Goal: Task Accomplishment & Management: Use online tool/utility

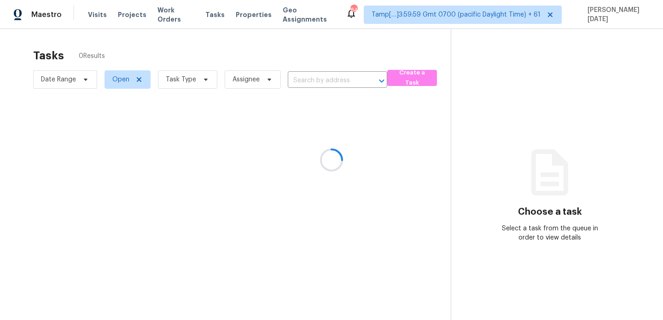
click at [196, 82] on div at bounding box center [331, 160] width 663 height 320
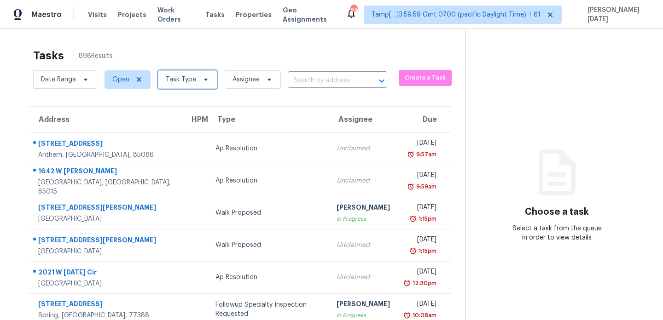
click at [196, 82] on span "Task Type" at bounding box center [187, 79] width 59 height 18
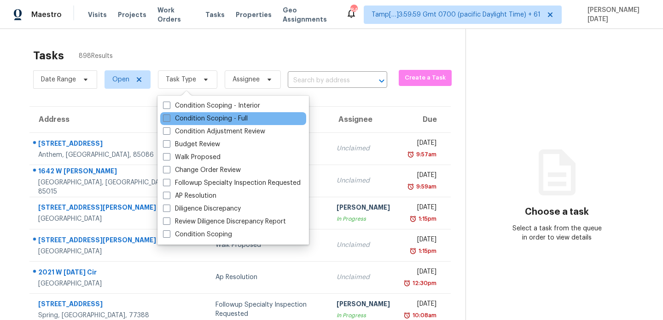
click at [190, 121] on label "Condition Scoping - Full" at bounding box center [205, 118] width 85 height 9
click at [169, 120] on input "Condition Scoping - Full" at bounding box center [166, 117] width 6 height 6
checkbox input "true"
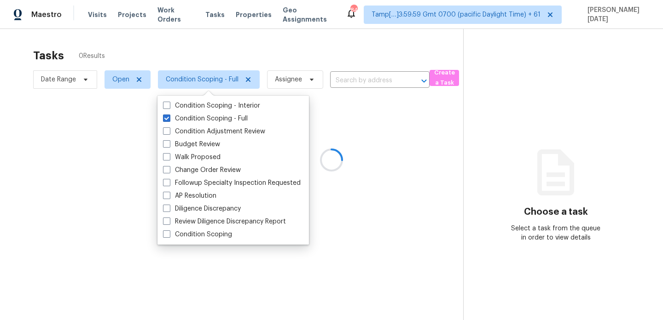
click at [297, 29] on div at bounding box center [331, 160] width 663 height 320
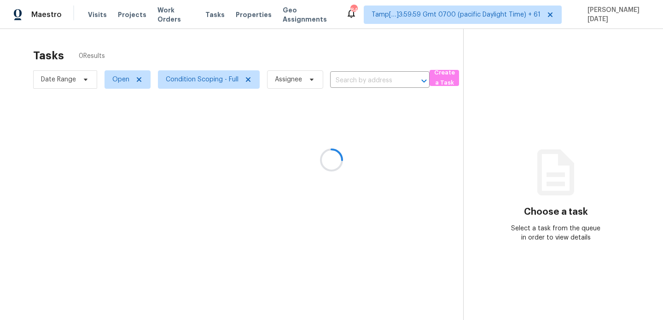
click at [328, 126] on div at bounding box center [331, 160] width 663 height 320
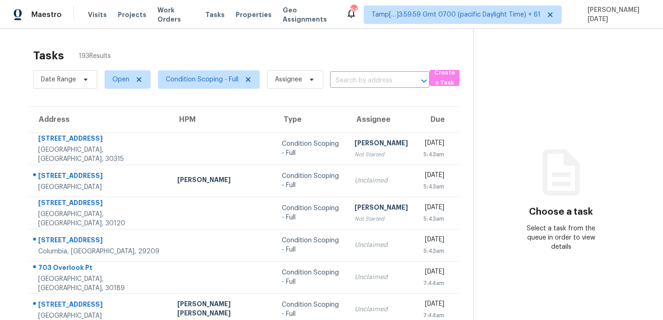
click at [179, 69] on span "Condition Scoping - Full" at bounding box center [204, 80] width 109 height 24
click at [183, 81] on span "Condition Scoping - Full" at bounding box center [202, 79] width 73 height 9
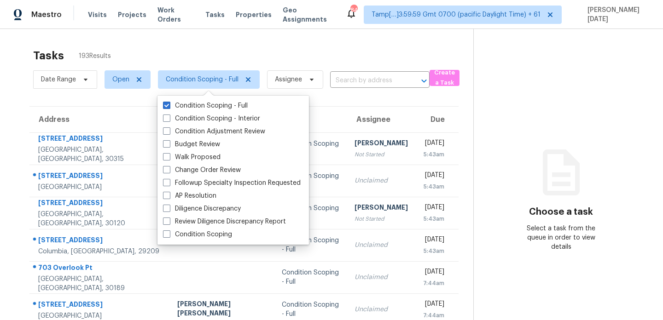
click at [260, 50] on div "Tasks 193 Results" at bounding box center [253, 56] width 440 height 24
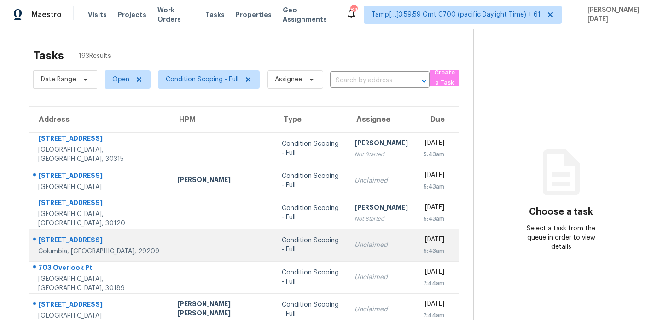
scroll to position [159, 0]
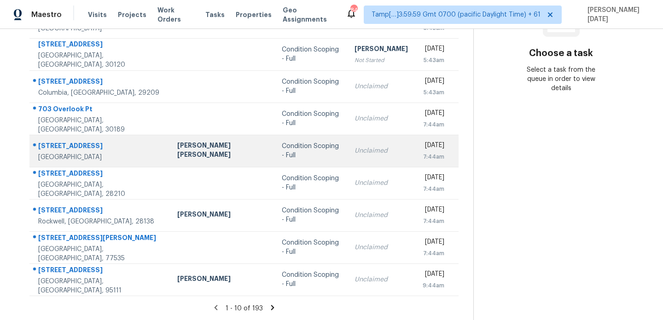
click at [282, 155] on div "Condition Scoping - Full" at bounding box center [311, 151] width 58 height 18
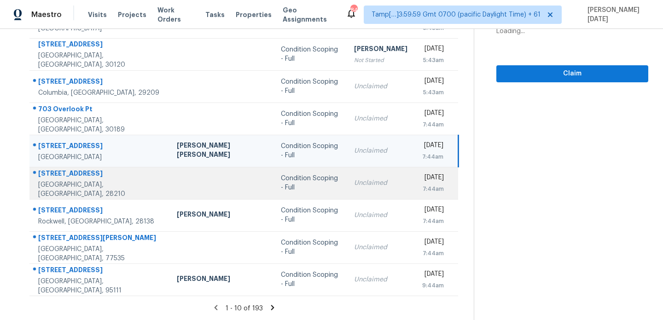
click at [281, 184] on div "Condition Scoping - Full" at bounding box center [310, 183] width 58 height 18
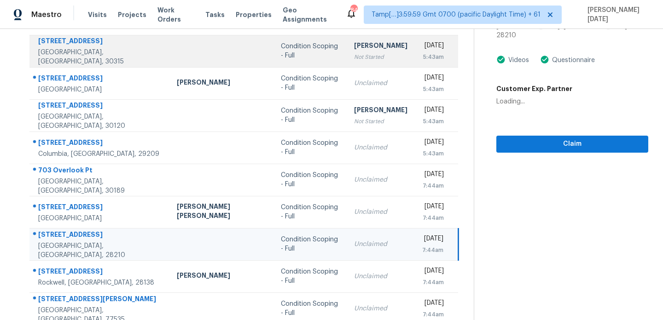
scroll to position [8, 0]
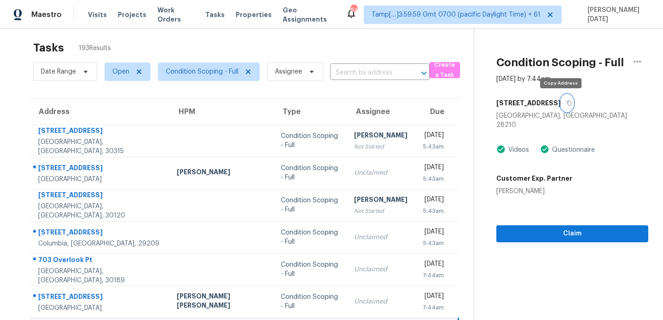
click at [565, 103] on button "button" at bounding box center [566, 103] width 12 height 17
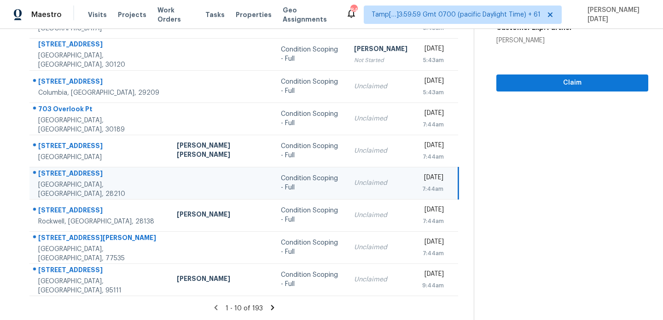
scroll to position [0, 0]
